Goal: Task Accomplishment & Management: Use online tool/utility

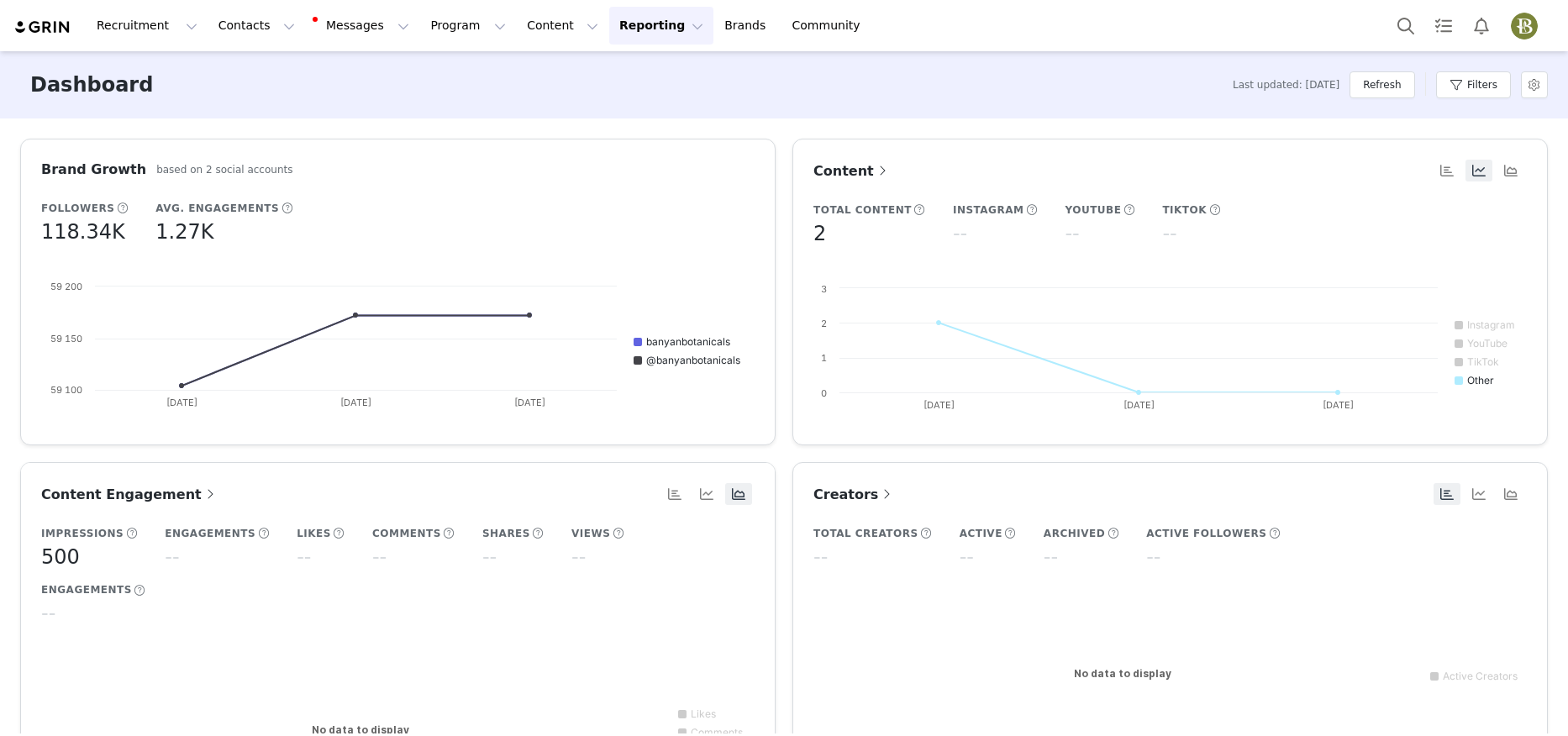
click at [1532, 24] on img "Profile" at bounding box center [1524, 26] width 27 height 27
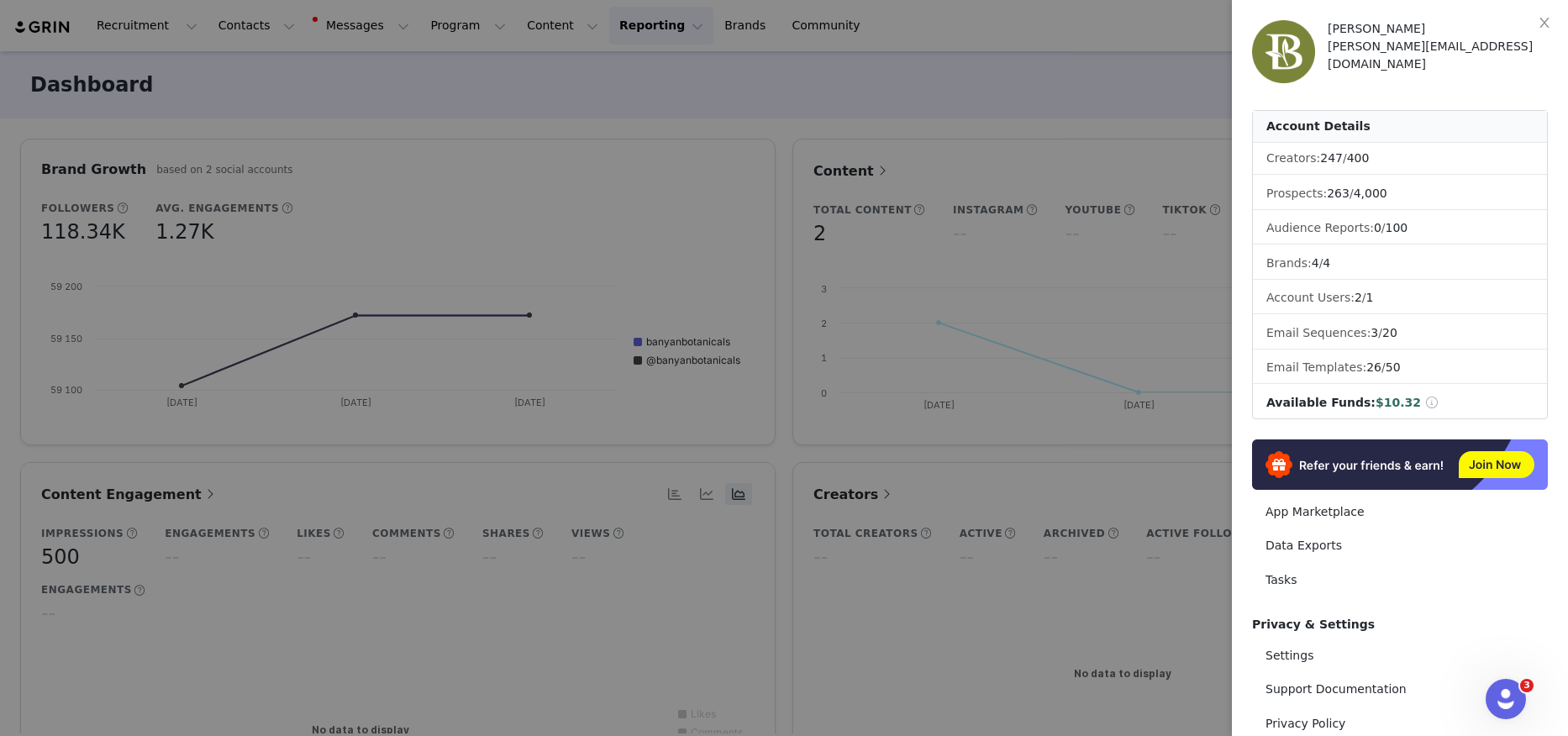
drag, startPoint x: 313, startPoint y: 30, endPoint x: 249, endPoint y: 33, distance: 64.1
click at [313, 30] on div at bounding box center [784, 368] width 1568 height 736
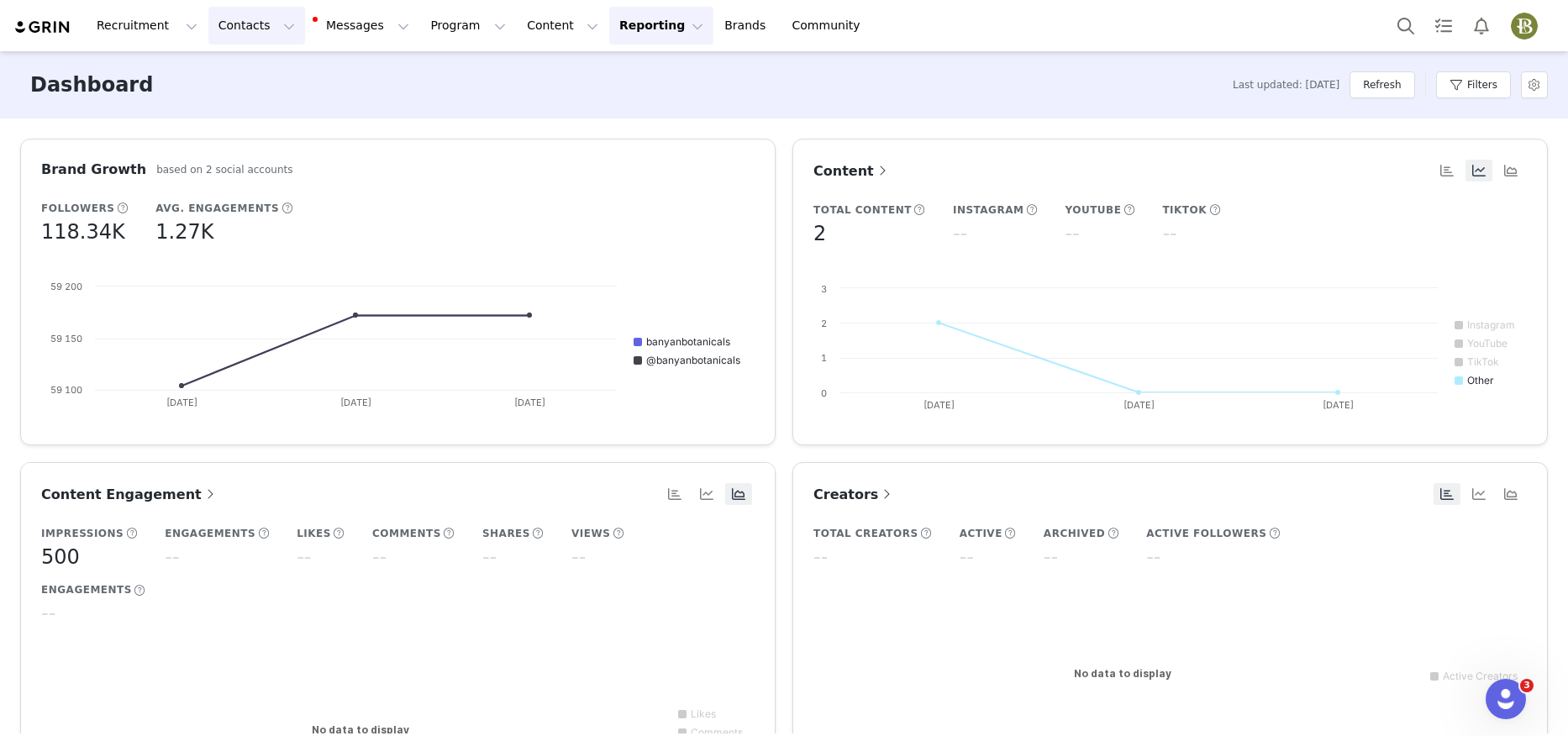
click at [216, 31] on button "Contacts Contacts" at bounding box center [257, 26] width 97 height 38
click at [243, 144] on p "Applicants" at bounding box center [241, 136] width 62 height 18
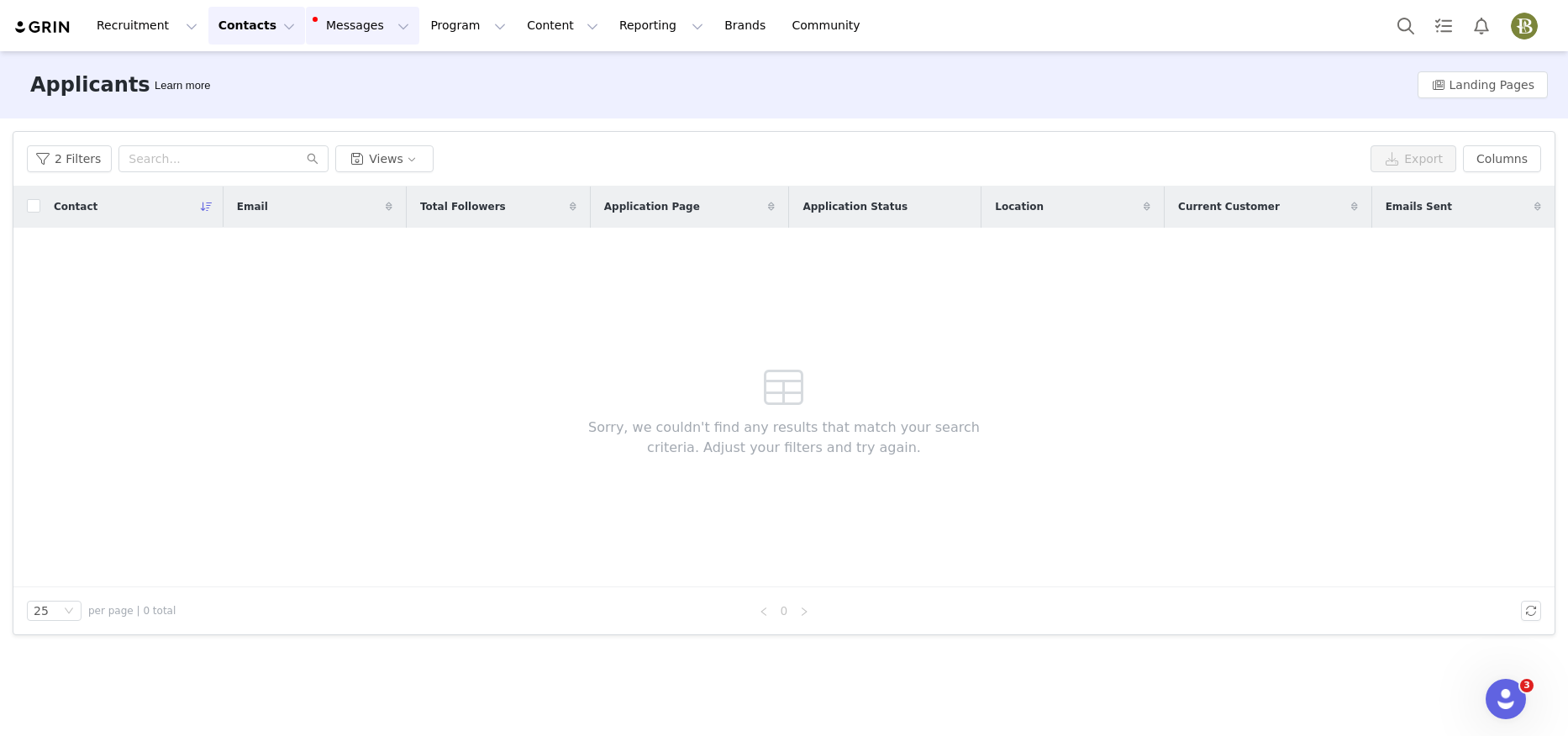
click at [340, 26] on button "Messages Messages" at bounding box center [362, 26] width 114 height 38
click at [420, 23] on button "Program Program" at bounding box center [467, 26] width 96 height 38
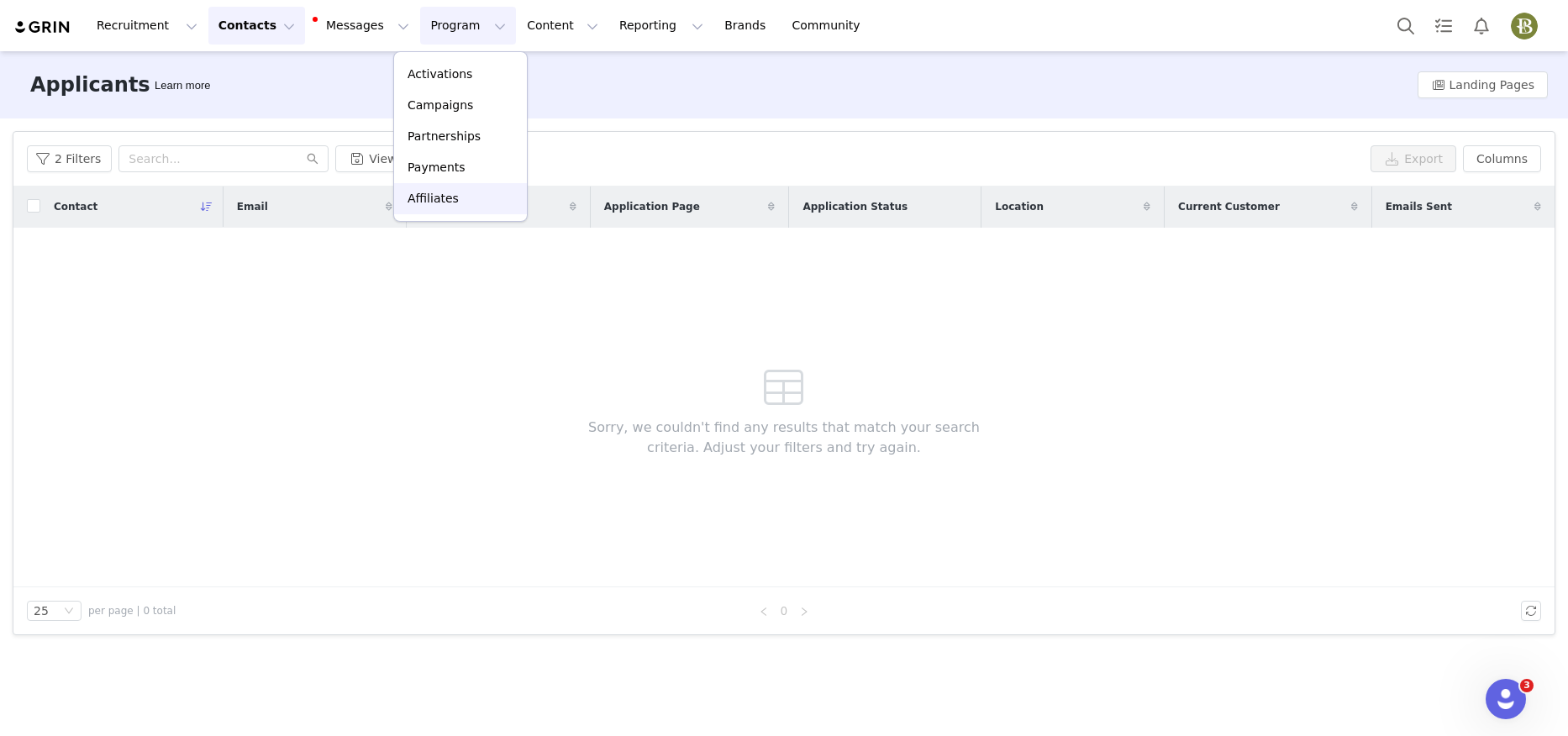
click at [446, 199] on p "Affiliates" at bounding box center [433, 199] width 51 height 18
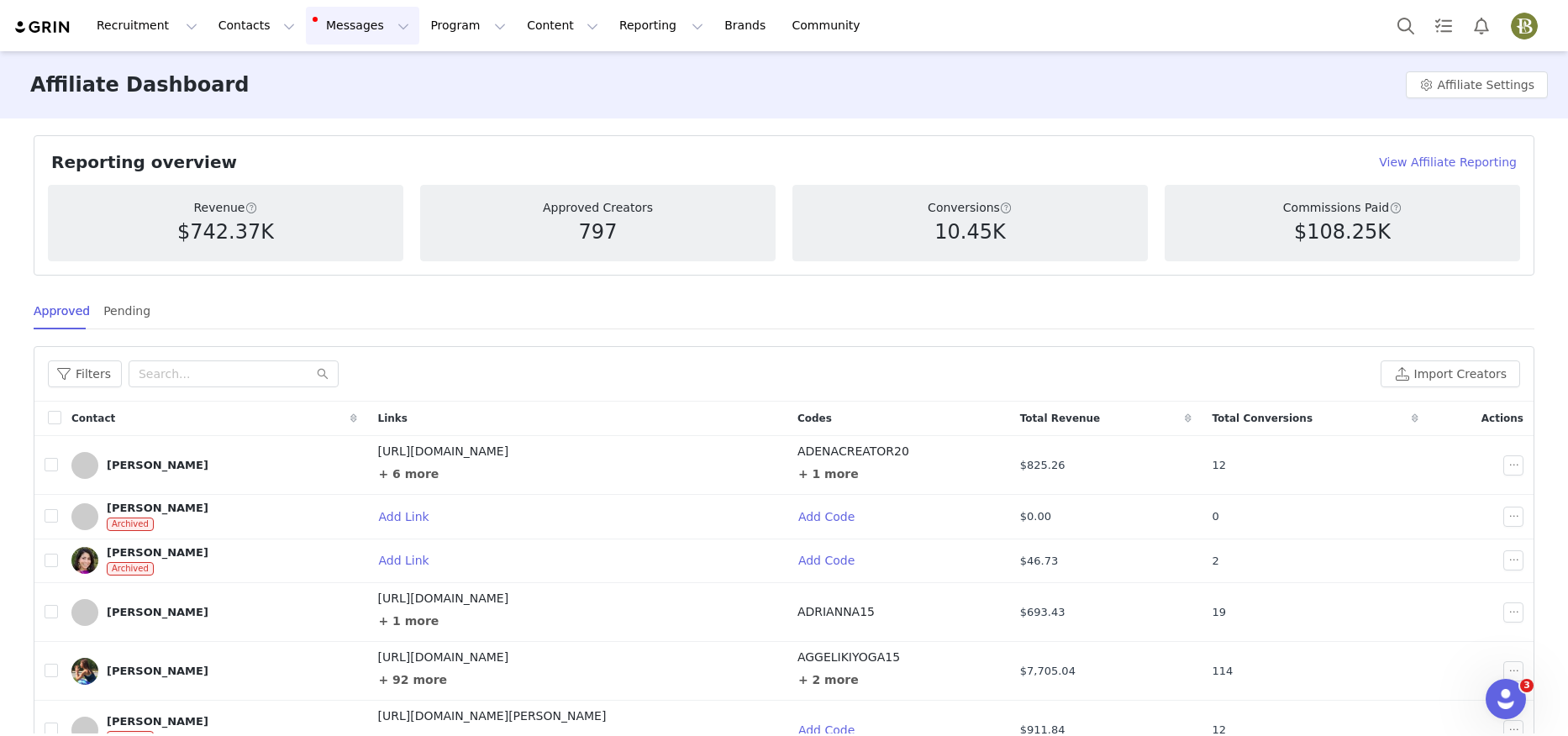
click at [357, 40] on button "Messages Messages" at bounding box center [362, 26] width 114 height 38
click at [368, 69] on div "Dashboard" at bounding box center [354, 74] width 113 height 18
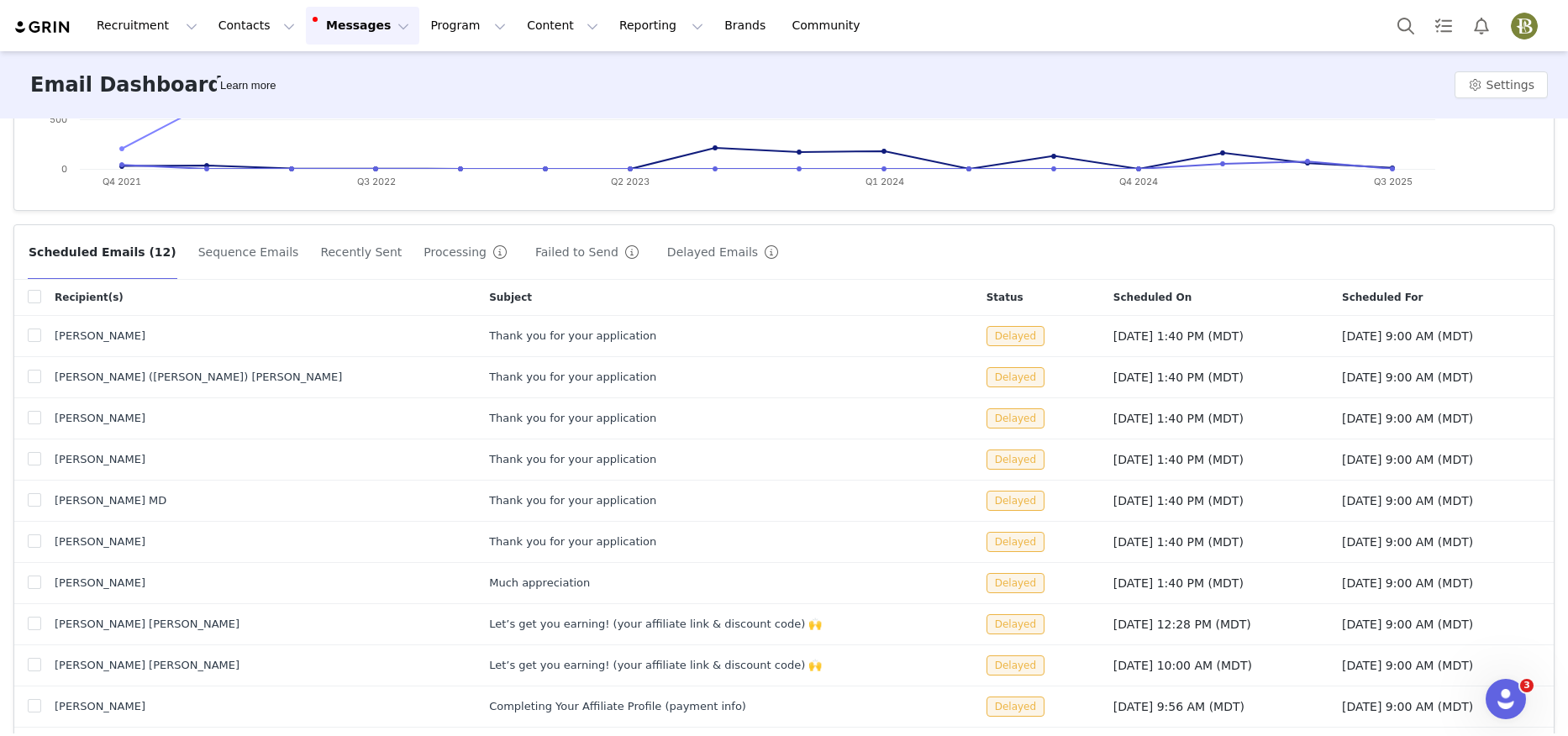
scroll to position [468, 0]
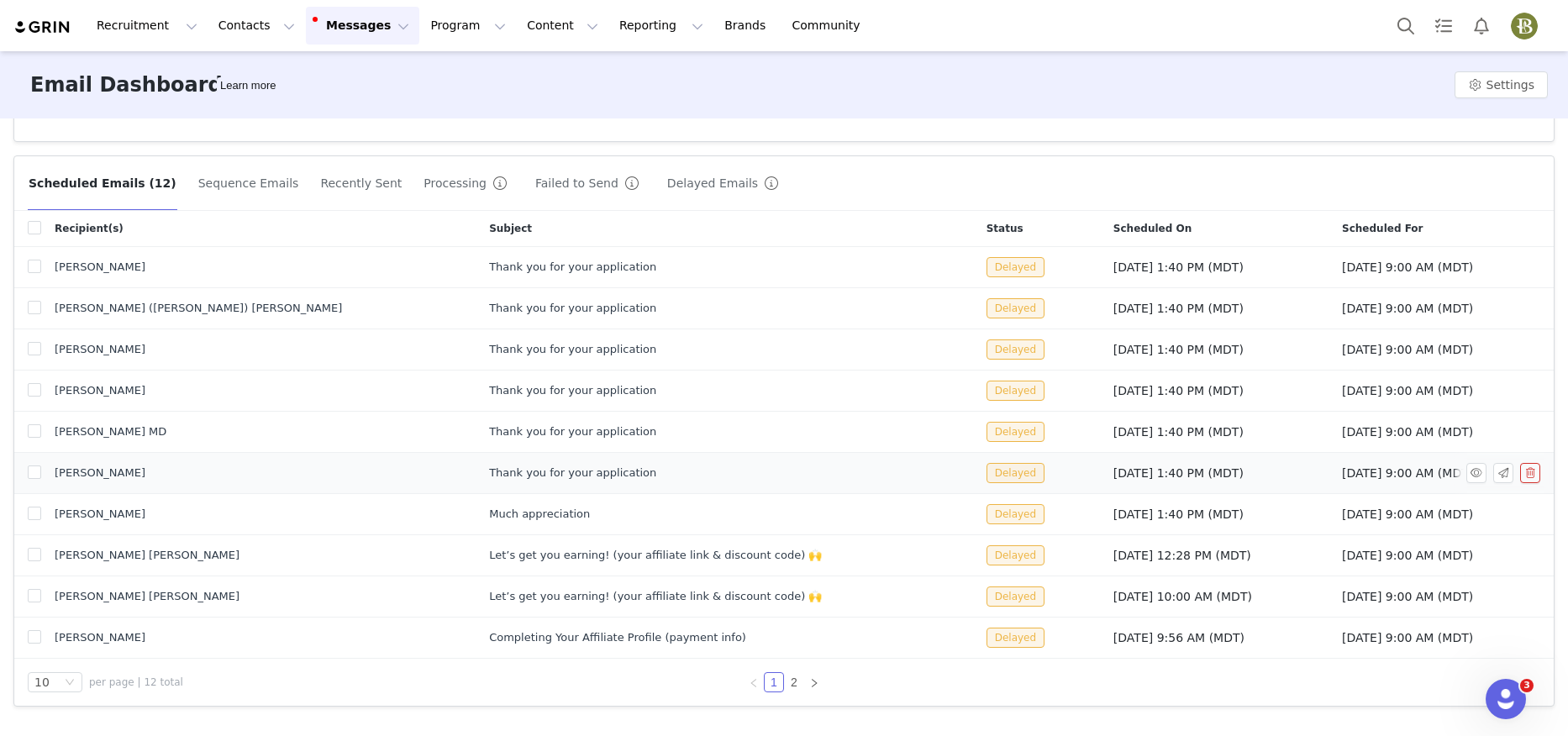
click at [26, 468] on td at bounding box center [27, 473] width 27 height 41
click at [28, 472] on input "checkbox" at bounding box center [33, 472] width 13 height 13
checkbox input "true"
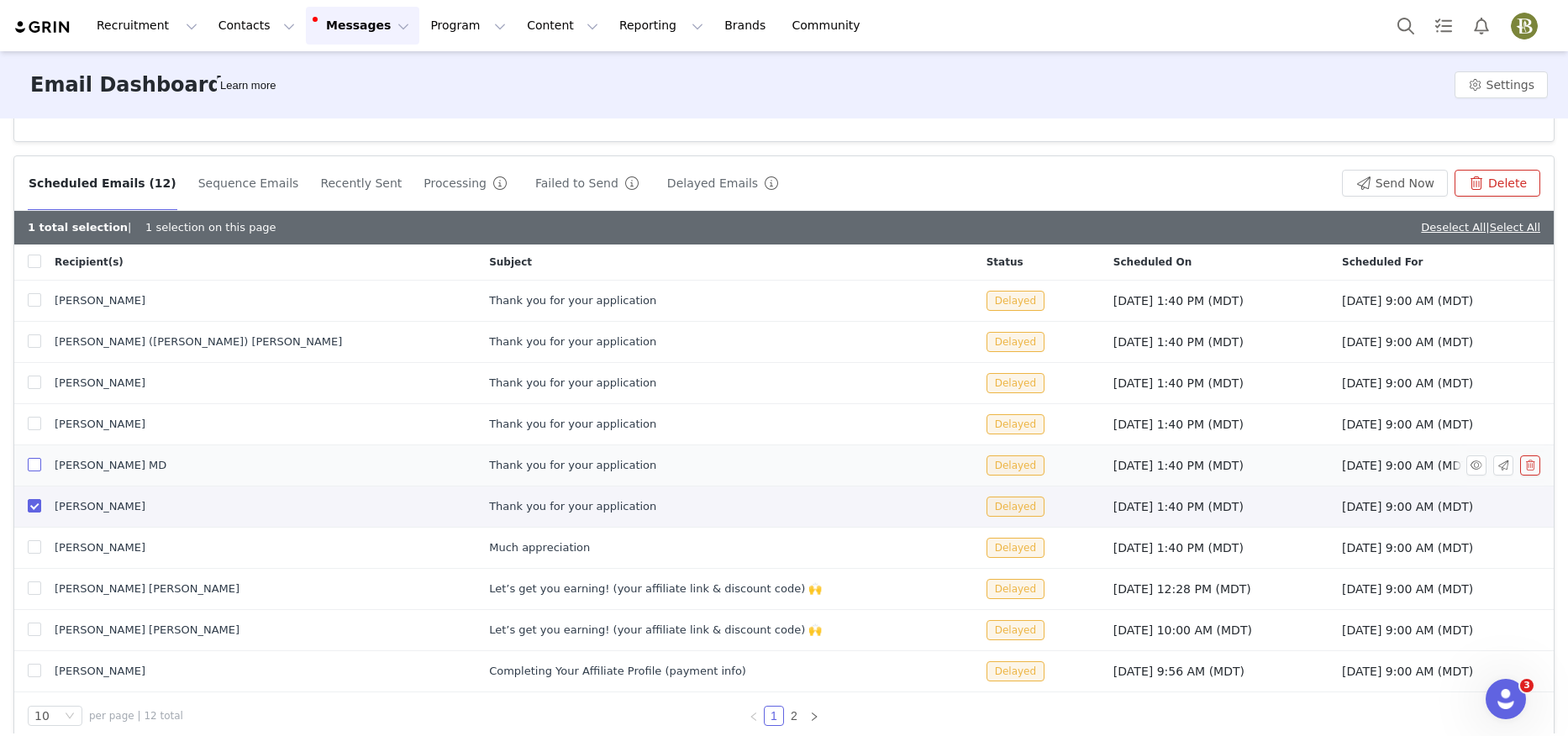
click at [33, 464] on input "checkbox" at bounding box center [33, 464] width 13 height 13
checkbox input "true"
click at [31, 427] on input "checkbox" at bounding box center [33, 423] width 13 height 13
checkbox input "true"
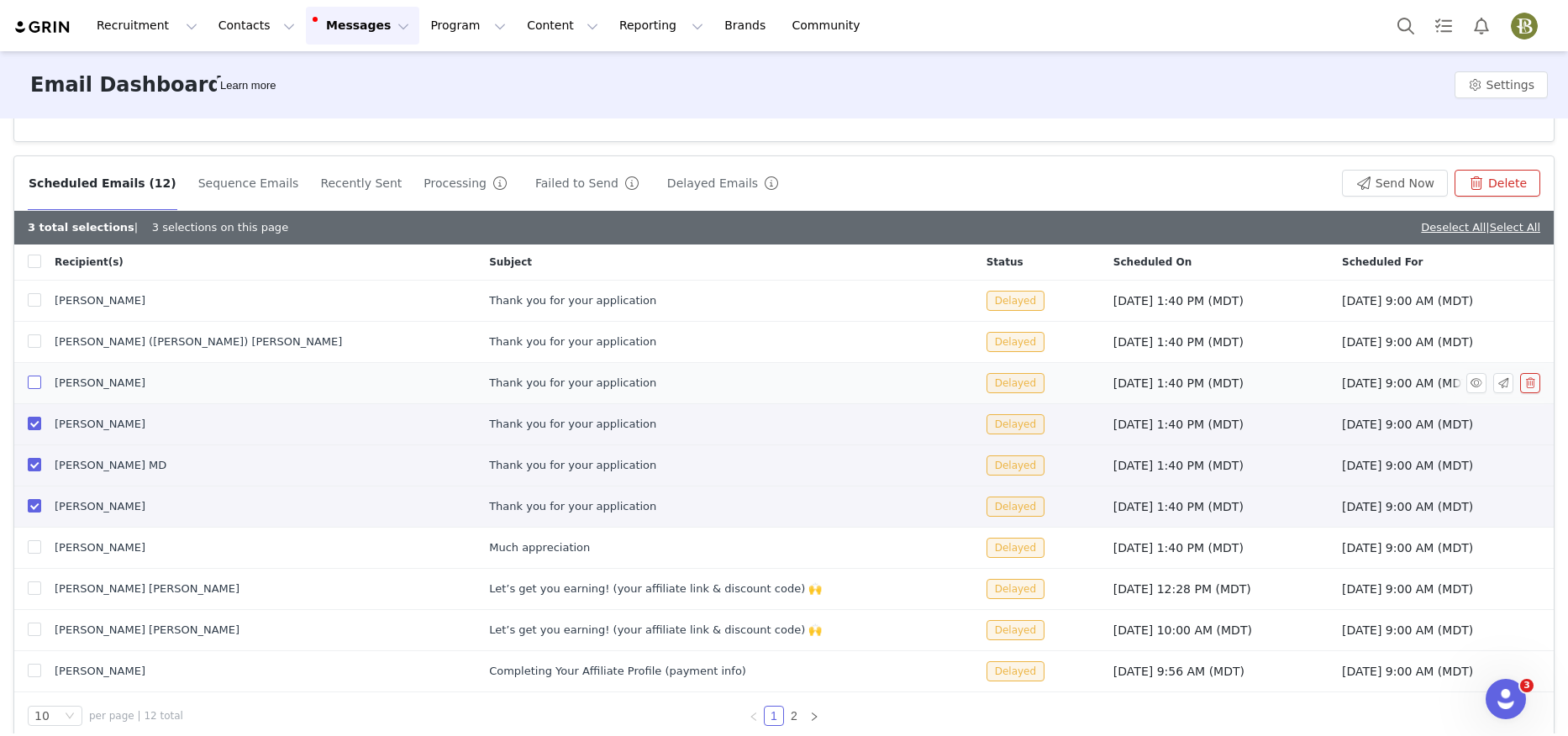
click at [29, 383] on input "checkbox" at bounding box center [33, 382] width 13 height 13
checkbox input "true"
drag, startPoint x: 29, startPoint y: 342, endPoint x: 33, endPoint y: 315, distance: 27.3
click at [30, 342] on input "checkbox" at bounding box center [33, 341] width 13 height 13
checkbox input "true"
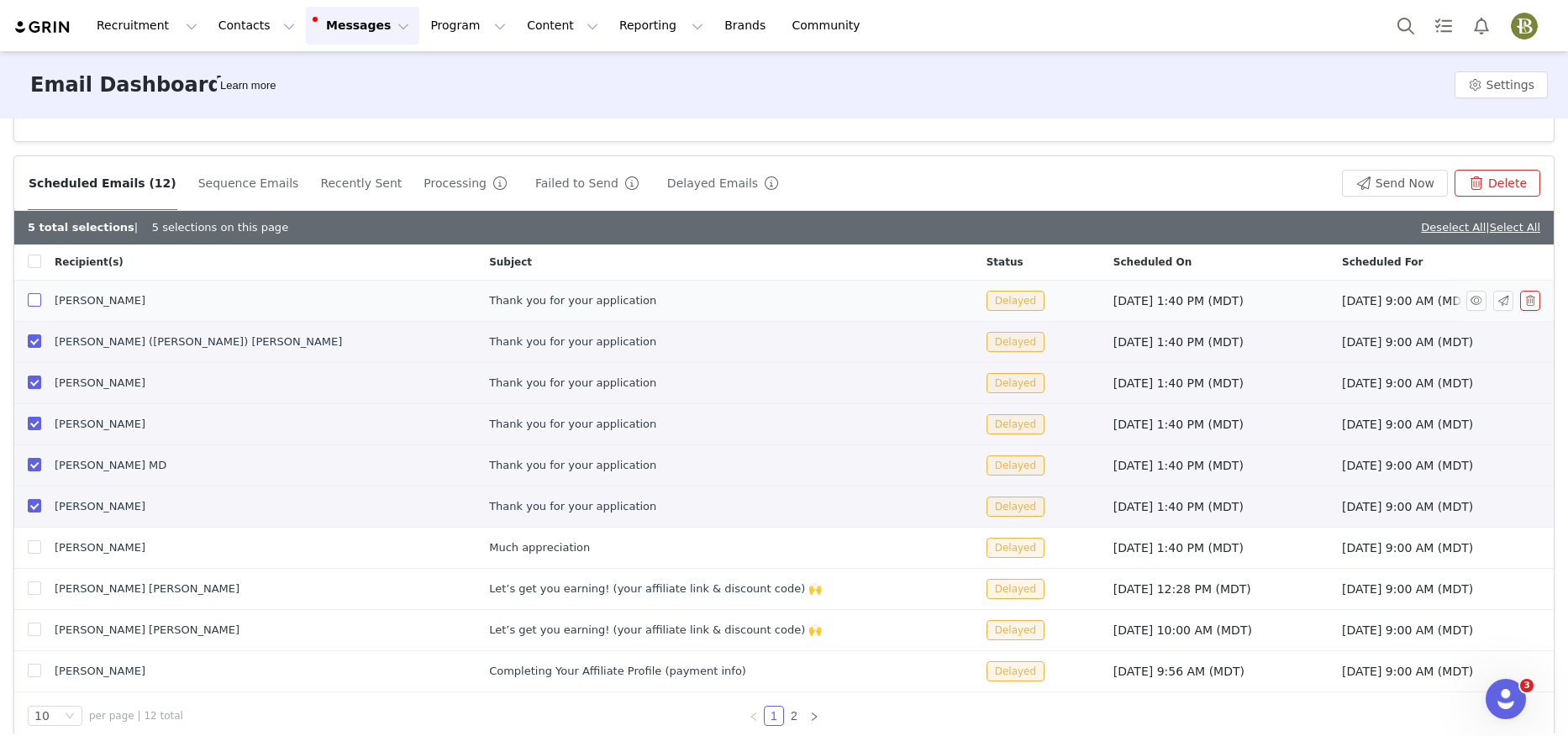
click at [29, 295] on input "checkbox" at bounding box center [33, 299] width 13 height 13
click at [1491, 177] on button "Delete" at bounding box center [1497, 183] width 85 height 27
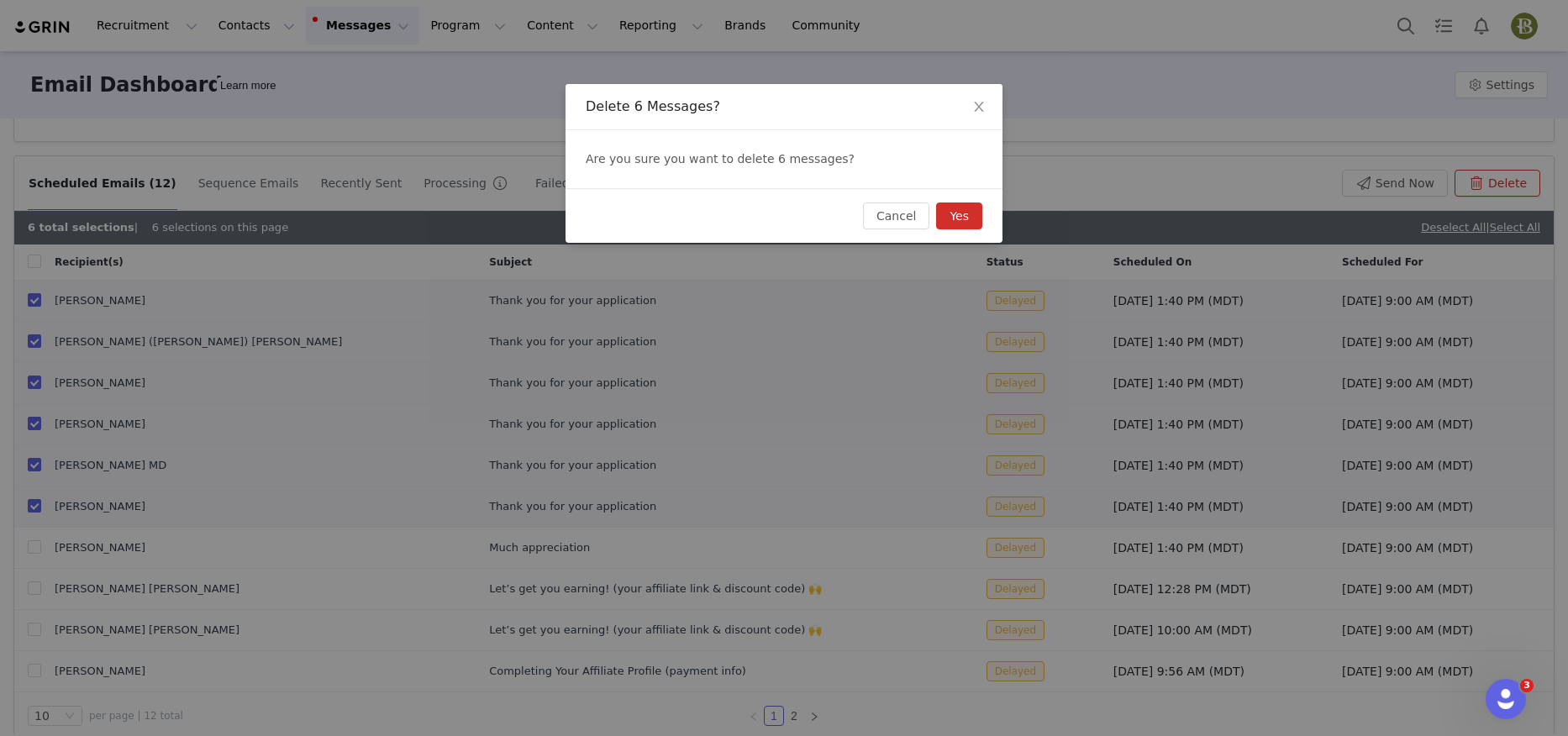
click at [964, 223] on button "Yes" at bounding box center [959, 216] width 46 height 27
checkbox input "false"
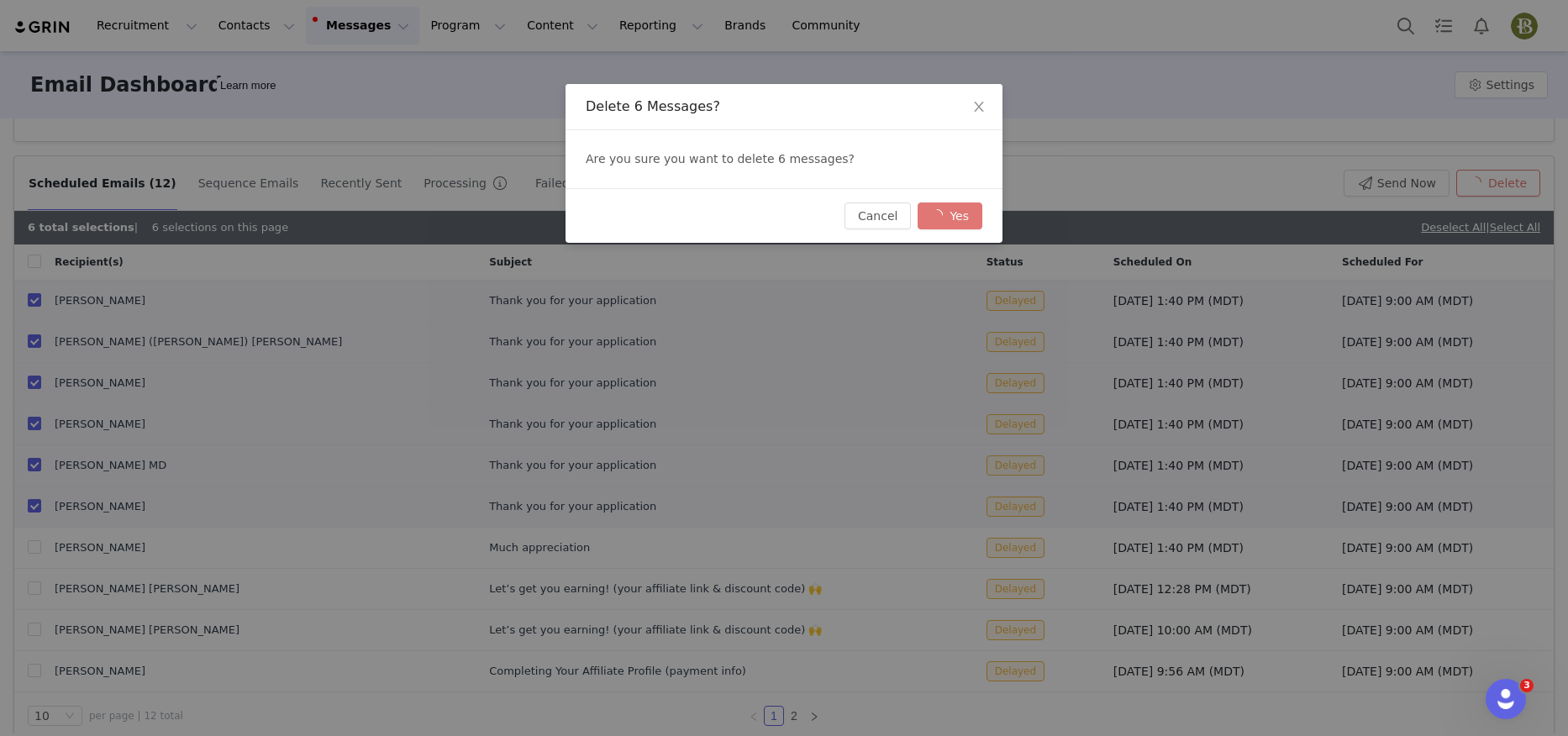
checkbox input "false"
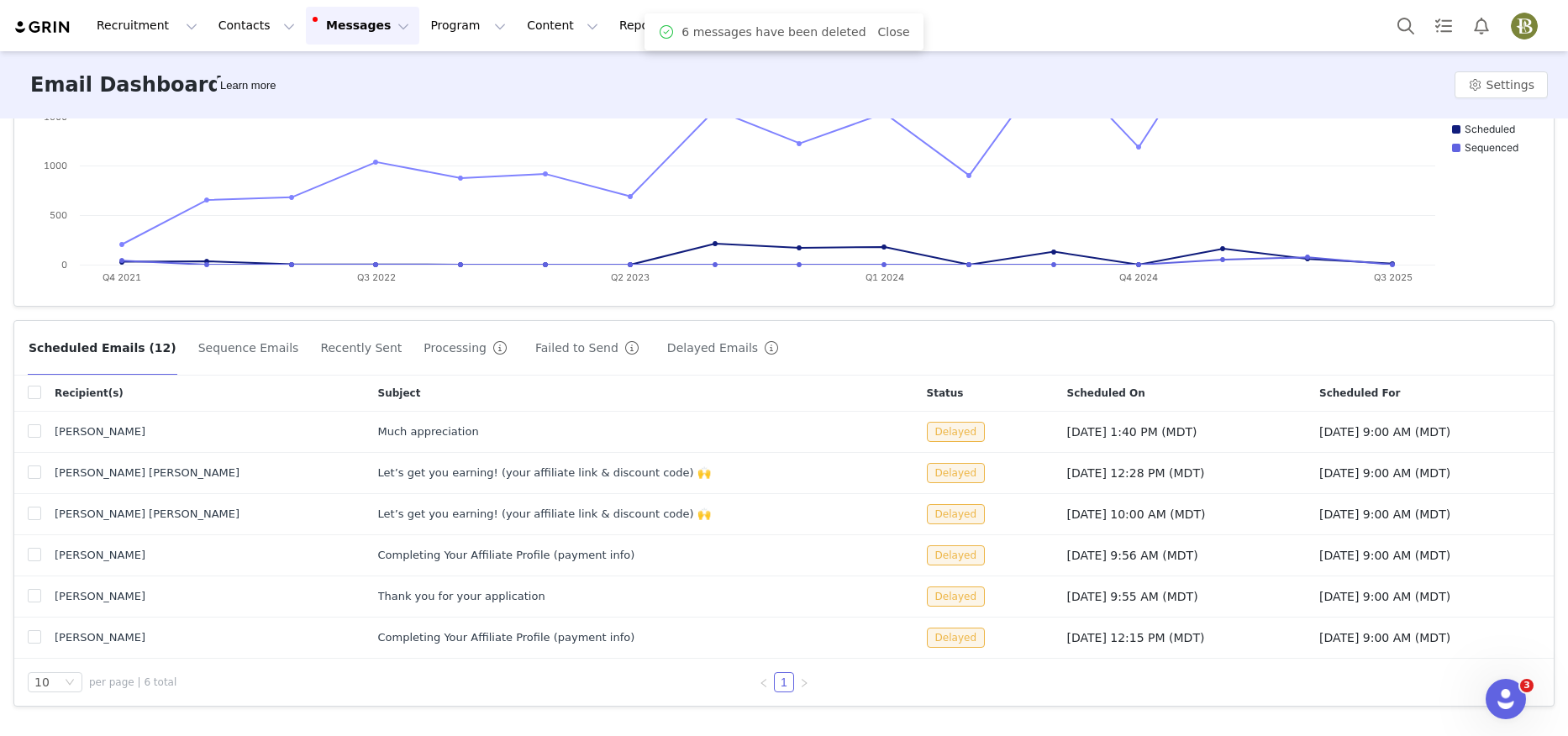
scroll to position [304, 0]
click at [29, 639] on input "checkbox" at bounding box center [33, 637] width 13 height 13
checkbox input "true"
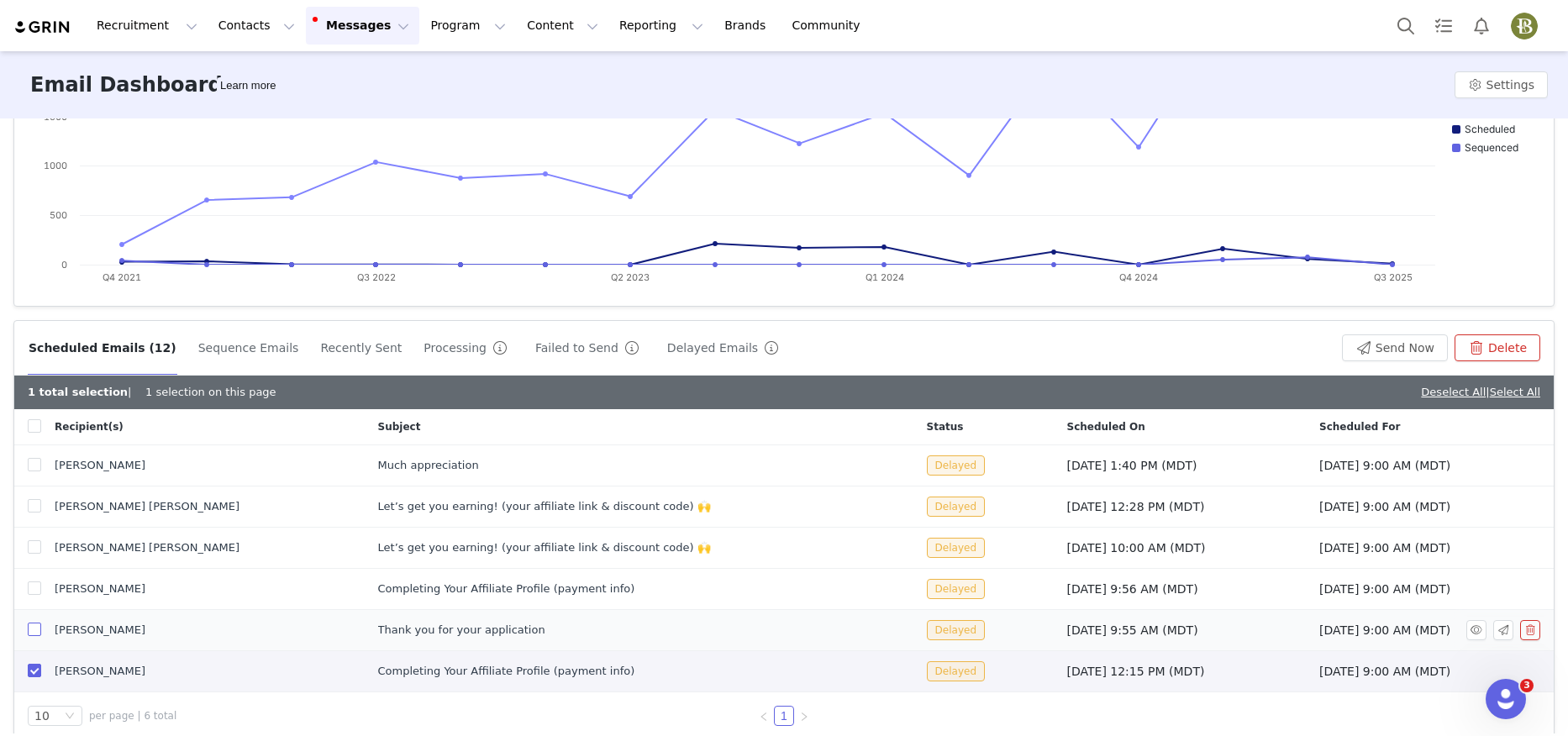
click at [33, 632] on input "checkbox" at bounding box center [33, 629] width 13 height 13
checkbox input "true"
click at [34, 590] on input "checkbox" at bounding box center [33, 587] width 13 height 13
checkbox input "true"
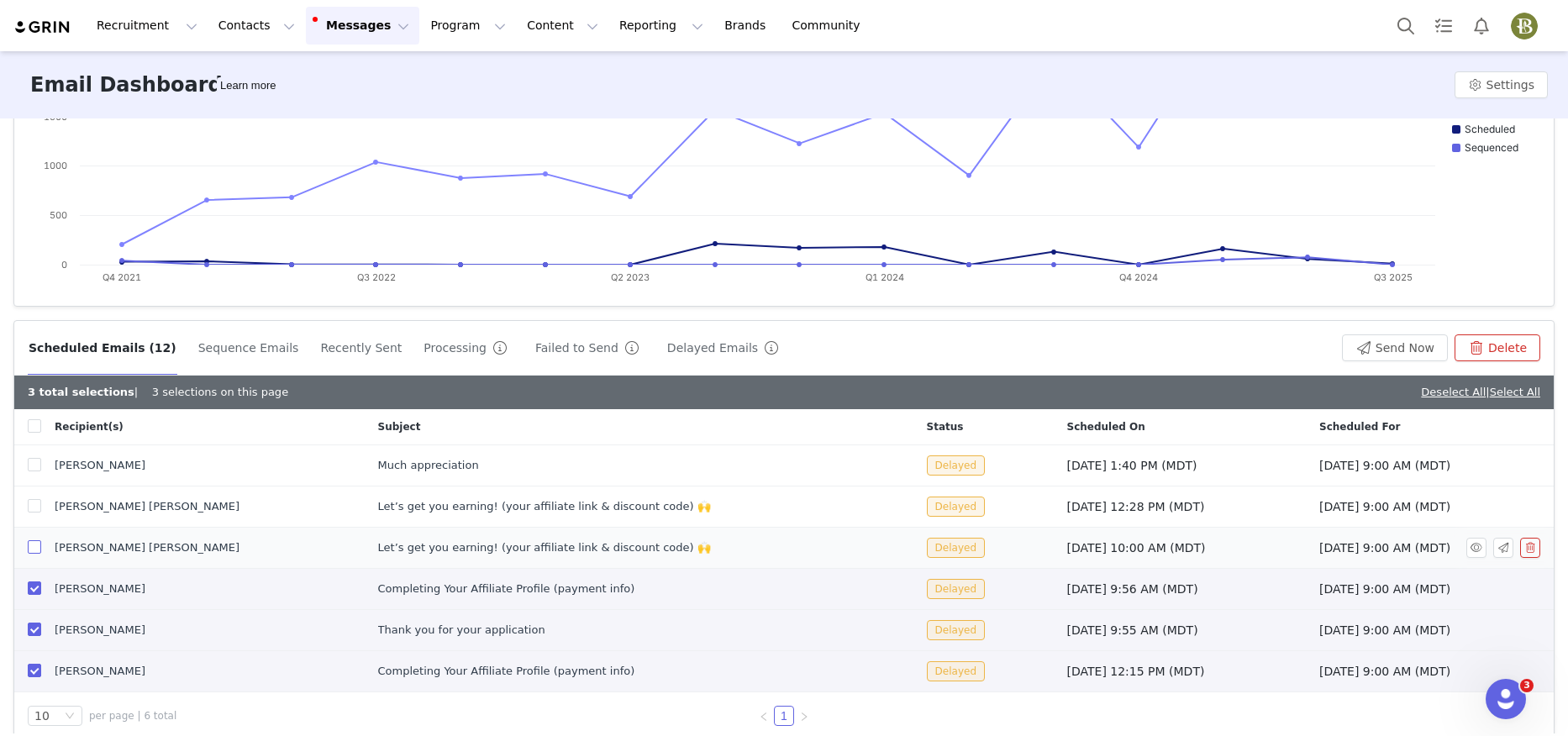
click at [33, 547] on input "checkbox" at bounding box center [33, 547] width 13 height 13
checkbox input "true"
drag, startPoint x: 32, startPoint y: 504, endPoint x: 29, endPoint y: 489, distance: 15.3
click at [30, 503] on input "checkbox" at bounding box center [33, 505] width 13 height 13
checkbox input "true"
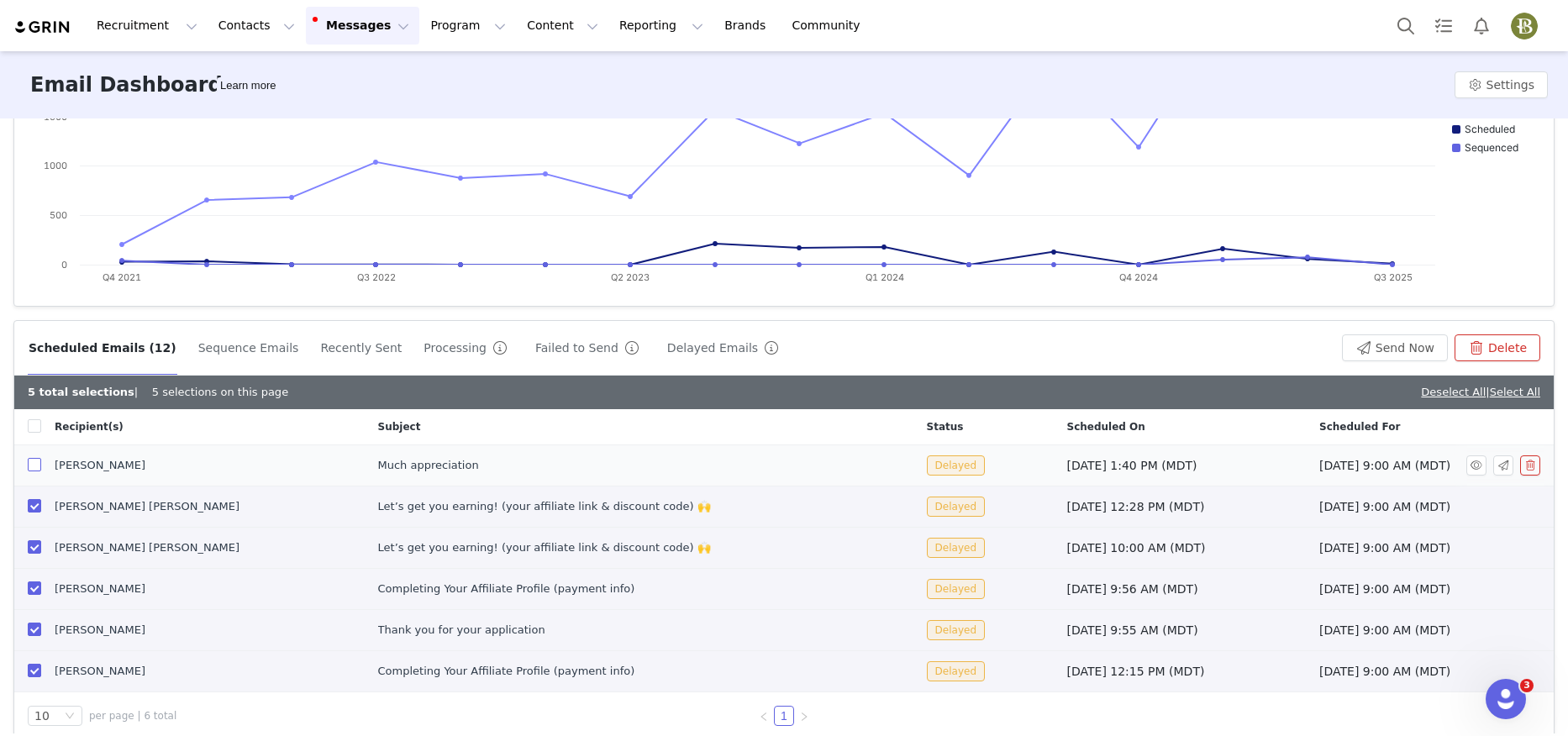
click at [27, 462] on input "checkbox" at bounding box center [33, 464] width 13 height 13
checkbox input "true"
click at [1402, 350] on button "Send Now" at bounding box center [1395, 348] width 106 height 27
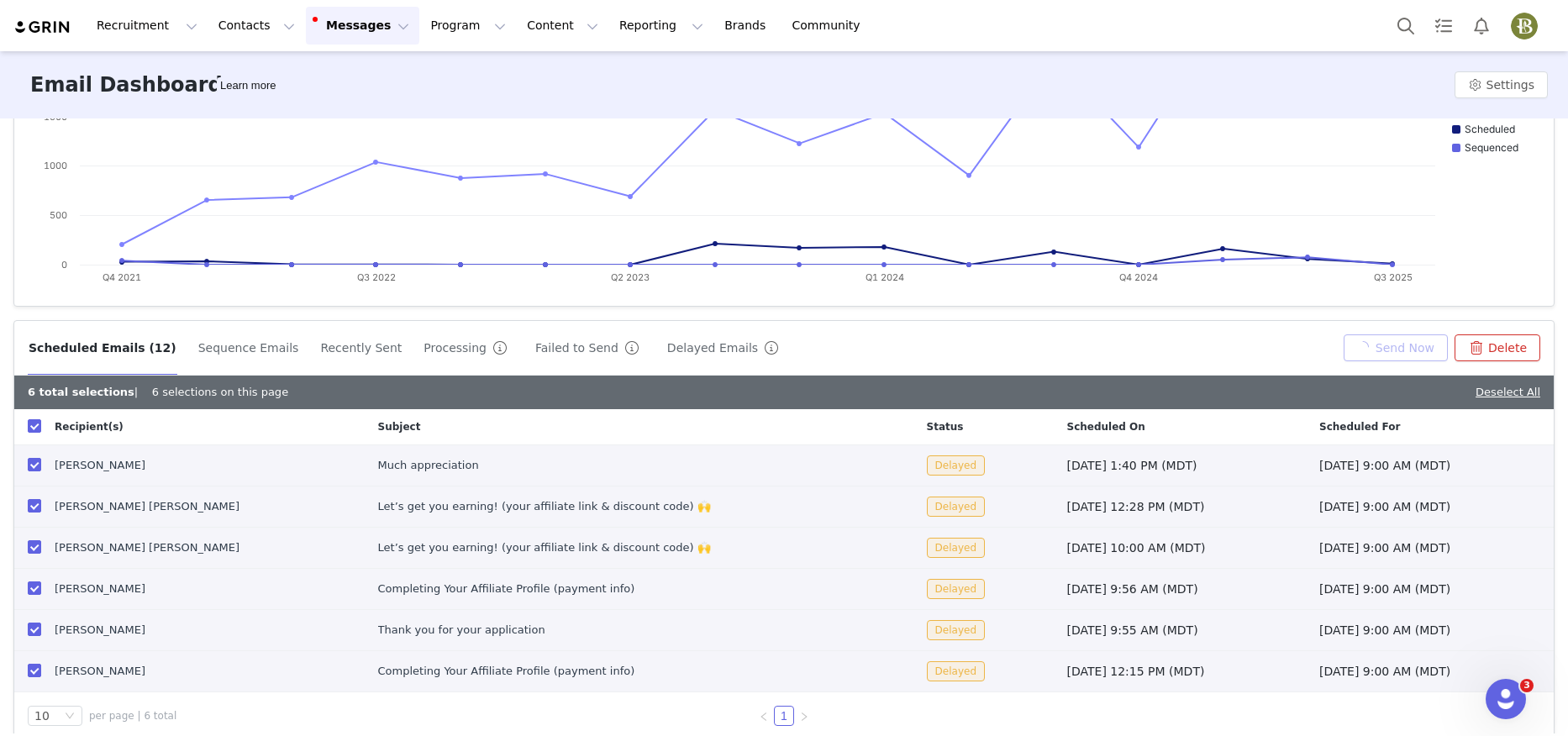
checkbox input "false"
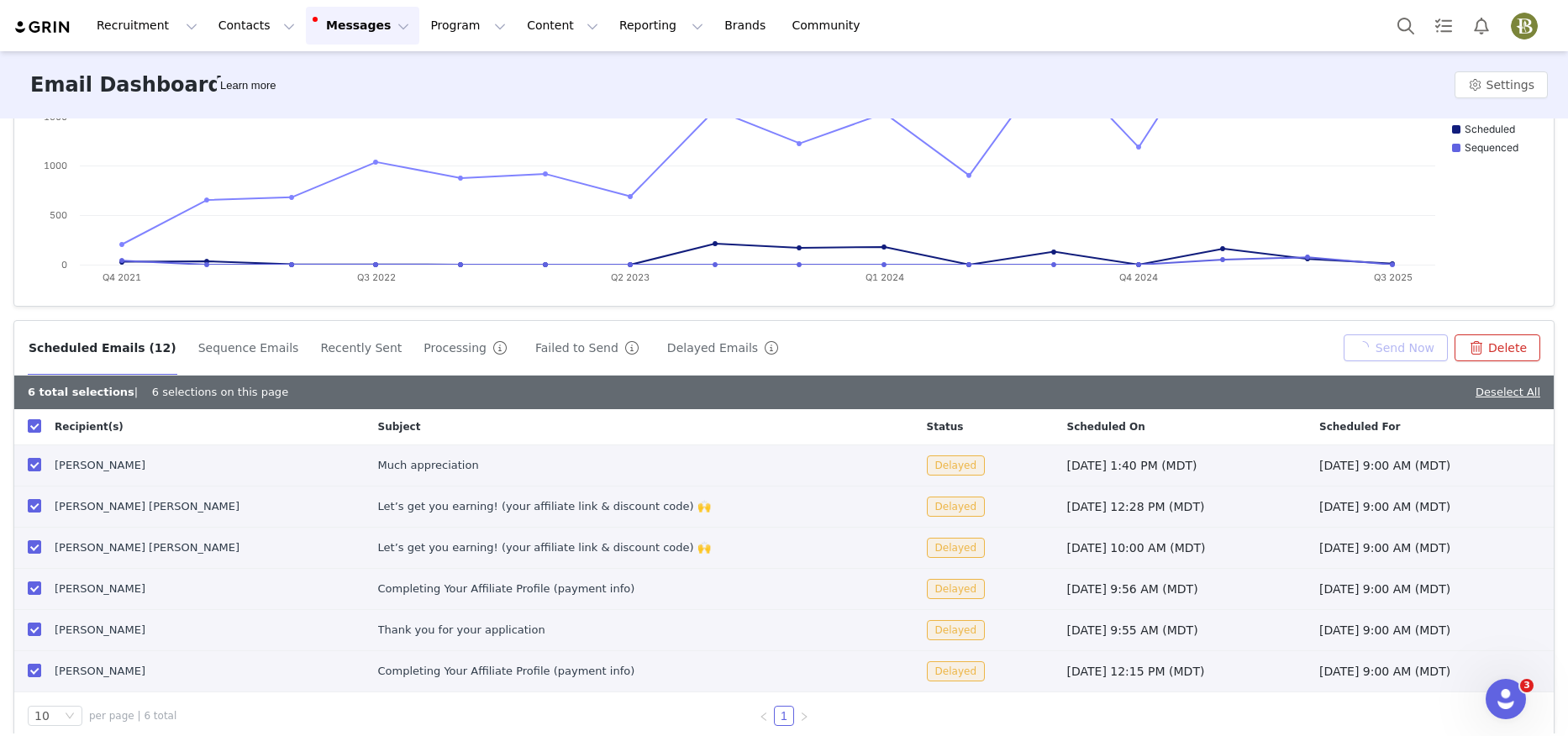
checkbox input "false"
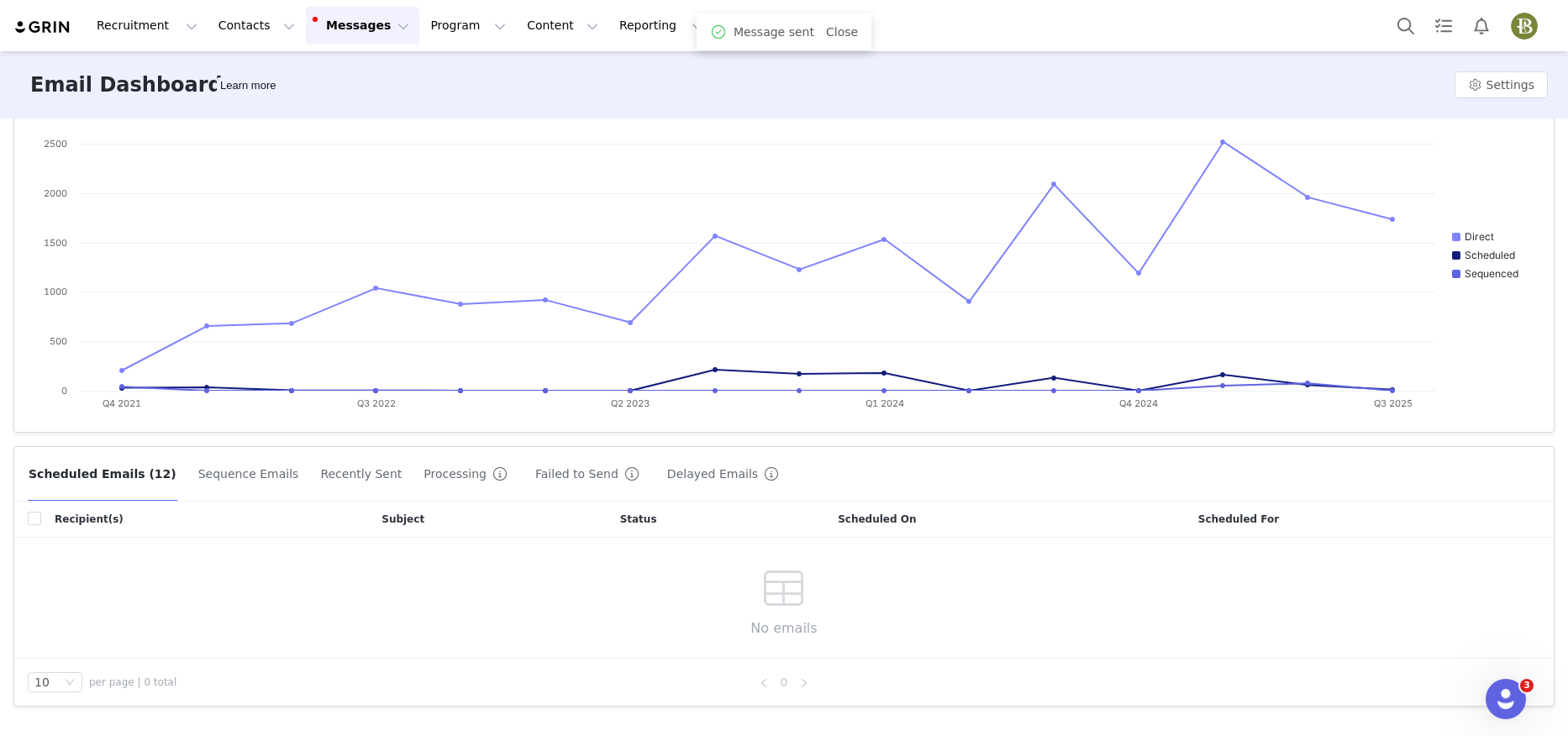
scroll to position [178, 0]
click at [615, 31] on button "Reporting Reporting" at bounding box center [661, 26] width 104 height 38
click at [630, 103] on p "Report Builder" at bounding box center [622, 106] width 84 height 18
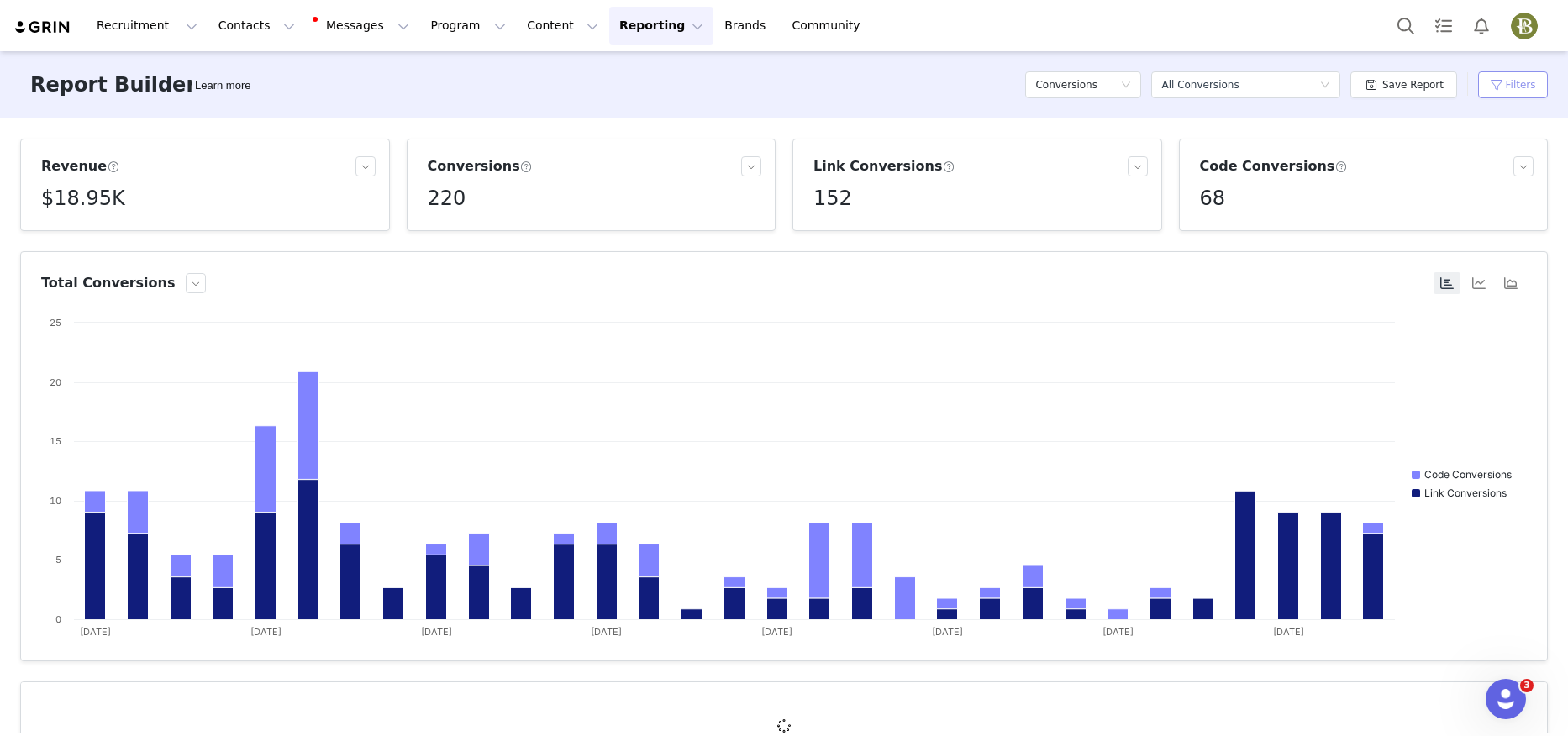
click at [1528, 85] on button "Filters" at bounding box center [1512, 85] width 70 height 27
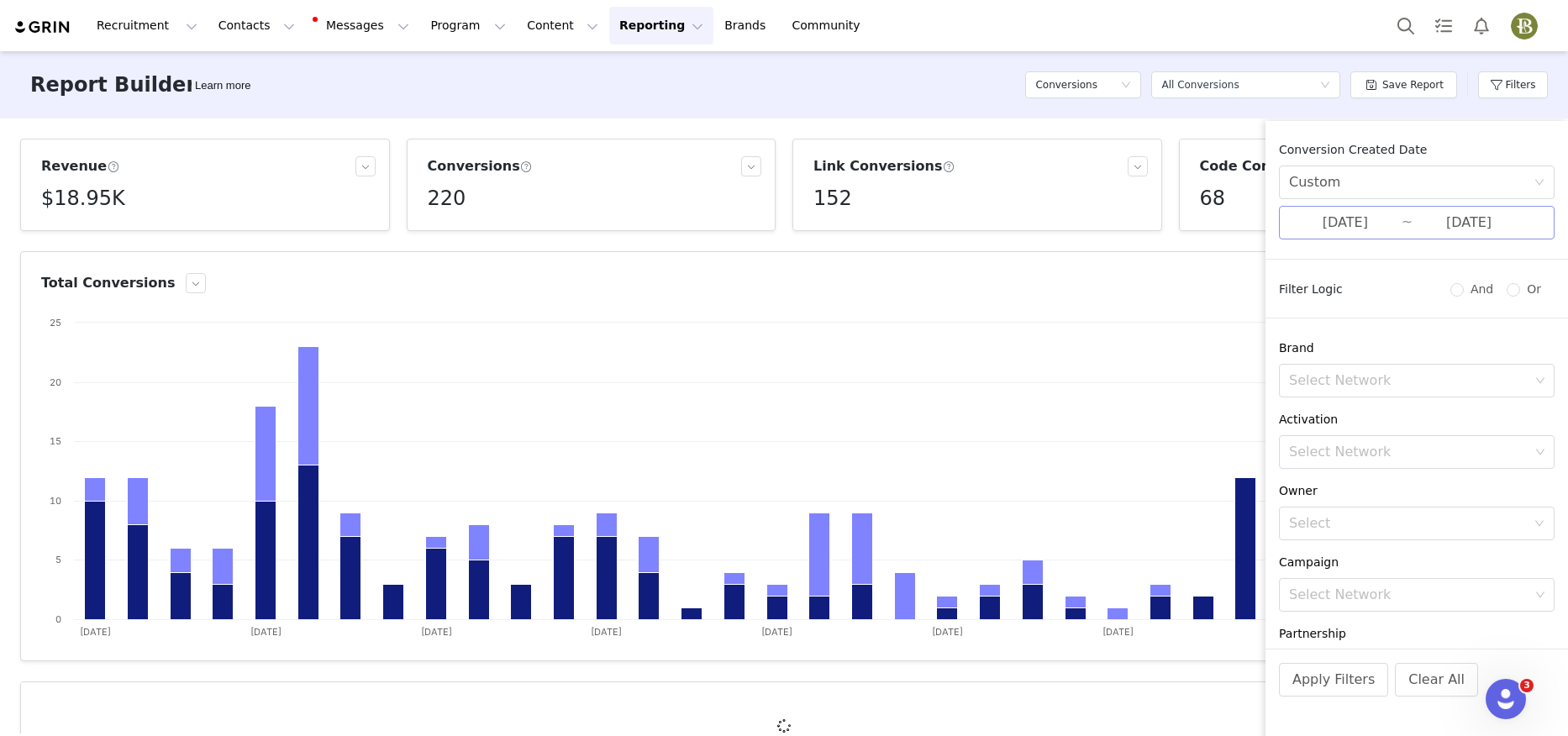
click at [1322, 231] on input "[DATE]" at bounding box center [1345, 222] width 113 height 22
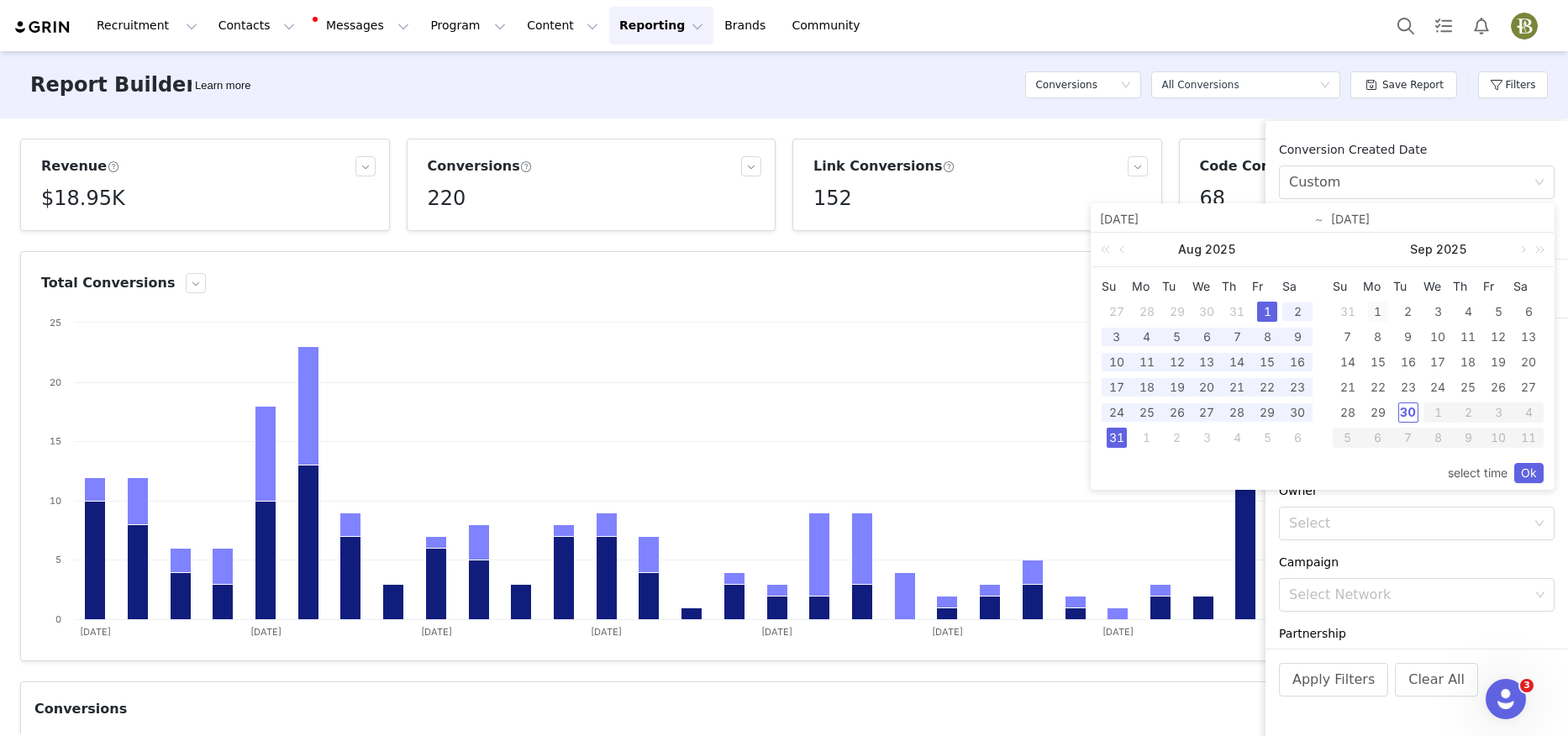
click at [1375, 309] on div "1" at bounding box center [1377, 312] width 20 height 20
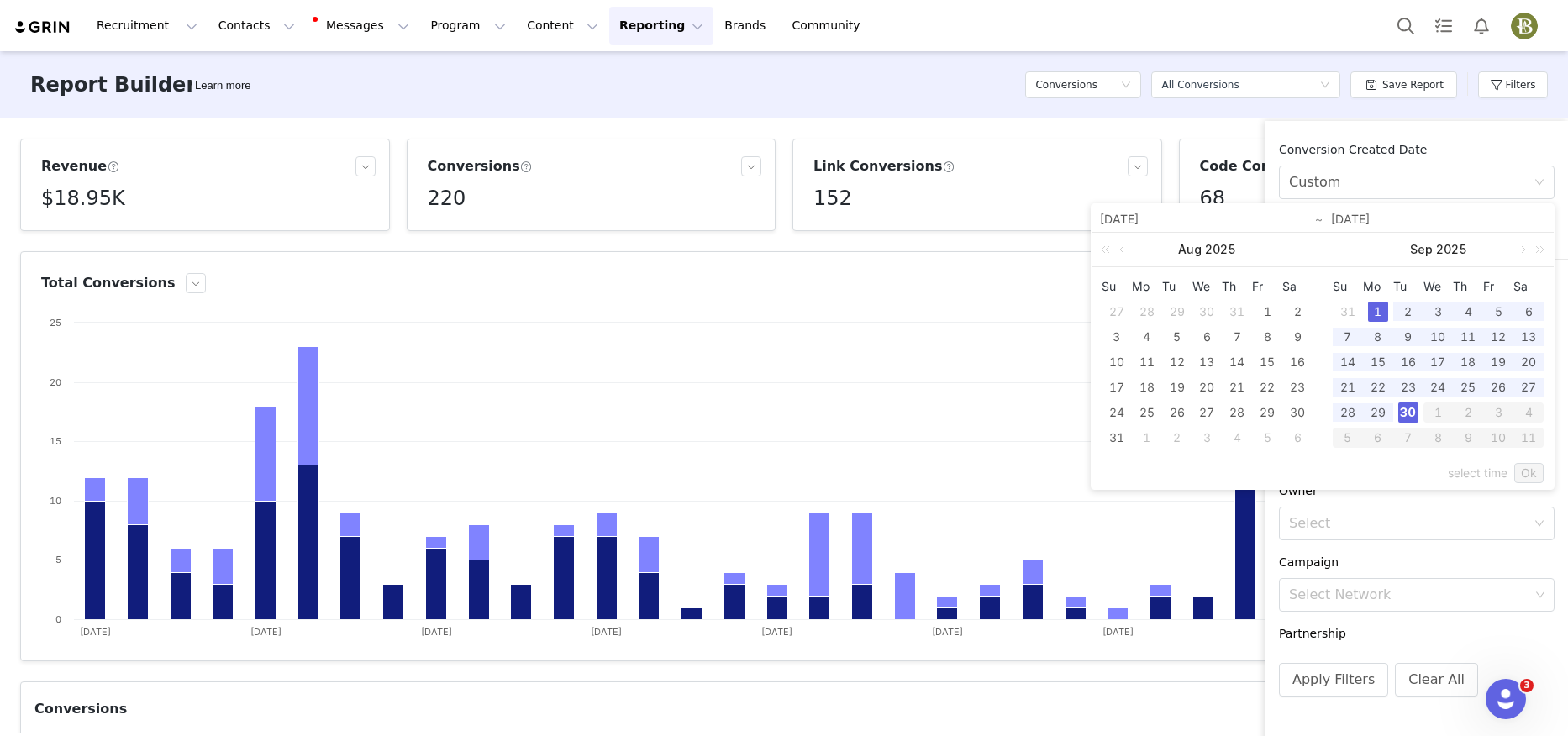
click at [1406, 410] on div "30" at bounding box center [1408, 412] width 20 height 20
type input "[DATE]"
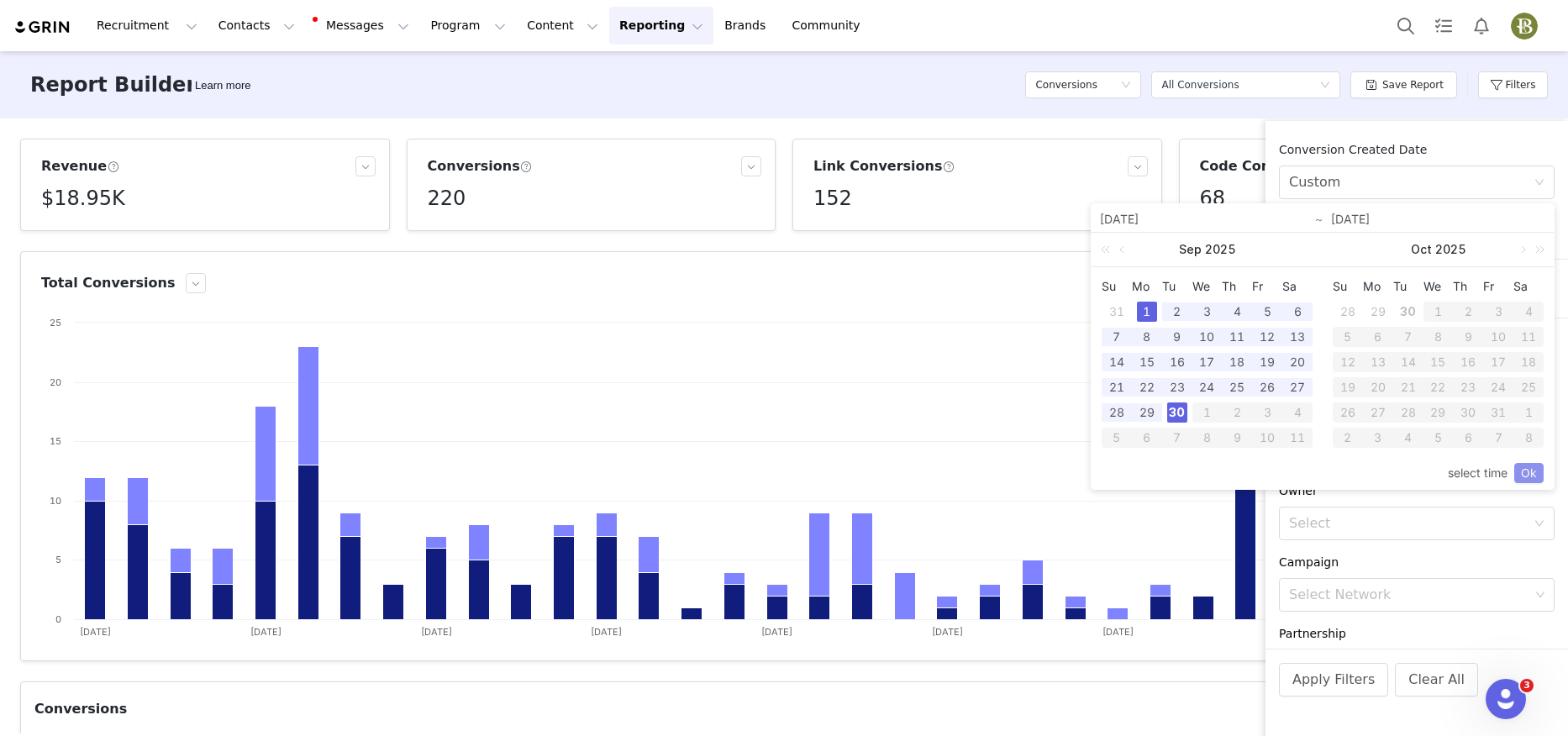
click at [1530, 476] on link "Ok" at bounding box center [1528, 473] width 29 height 20
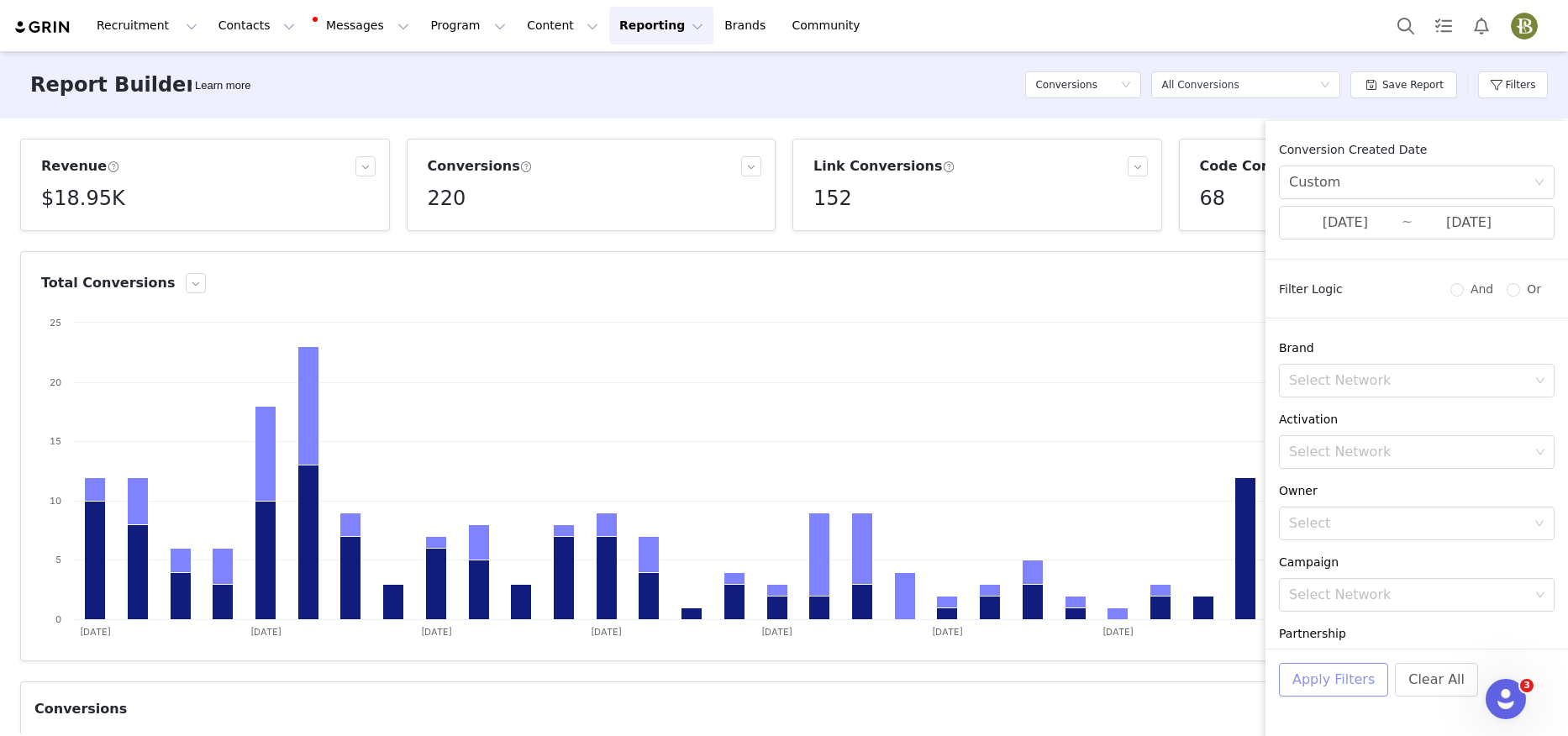
click at [1343, 688] on button "Apply Filters" at bounding box center [1333, 680] width 109 height 33
